Goal: Check status

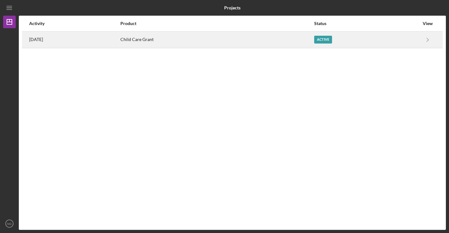
click at [326, 42] on div "Active" at bounding box center [323, 40] width 18 height 8
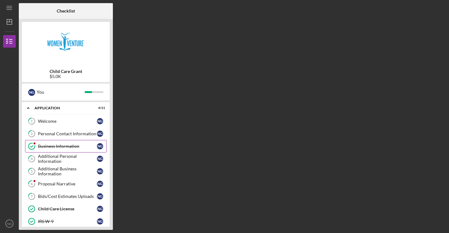
scroll to position [58, 0]
